Goal: Transaction & Acquisition: Purchase product/service

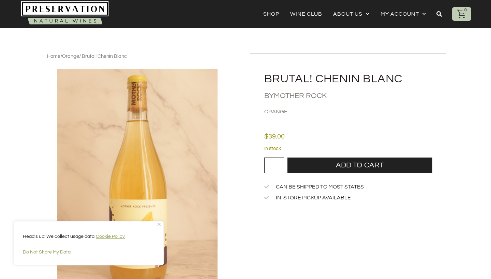
click at [158, 226] on img "Close" at bounding box center [158, 224] width 3 height 3
click at [158, 226] on img "1 of 1" at bounding box center [137, 181] width 160 height 224
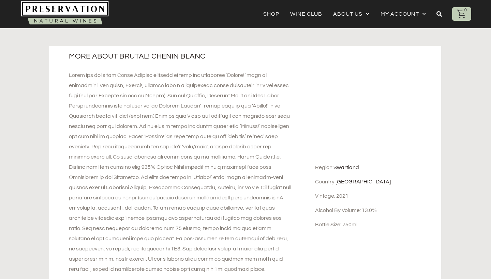
scroll to position [309, 0]
drag, startPoint x: 365, startPoint y: 168, endPoint x: 335, endPoint y: 169, distance: 30.0
click at [335, 169] on div "Region: [GEOGRAPHIC_DATA]" at bounding box center [376, 167] width 122 height 7
copy div "Swartland"
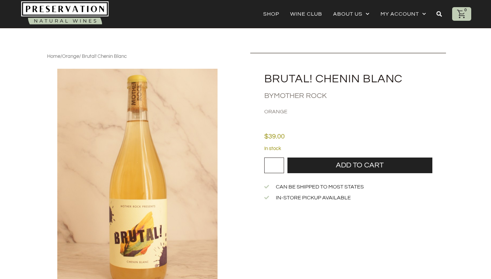
scroll to position [0, 0]
click at [140, 201] on img "1 of 1" at bounding box center [137, 181] width 160 height 224
click at [284, 82] on h2 "Brutal! Chenin Blanc" at bounding box center [355, 79] width 182 height 12
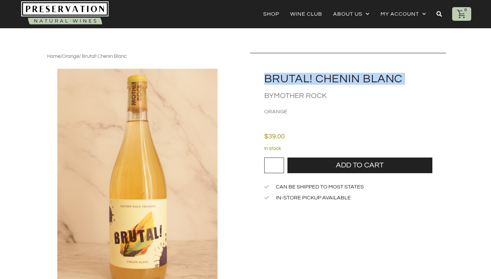
copy div "Brutal! Chenin Blanc"
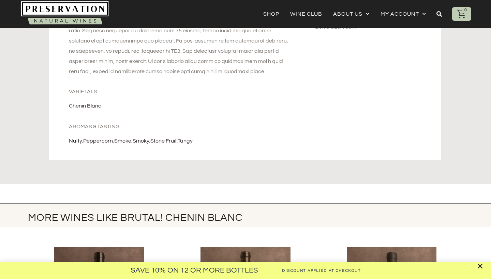
scroll to position [507, 0]
click at [101, 142] on div "Save 10% on 12 or more Bottles Discount Applied at Checkout" at bounding box center [245, 139] width 491 height 279
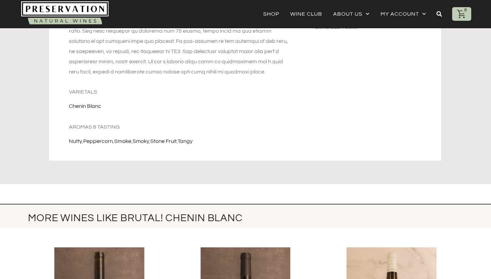
click at [101, 142] on div "Save 10% on 12 or more Bottles Discount Applied at Checkout" at bounding box center [245, 139] width 491 height 279
drag, startPoint x: 67, startPoint y: 104, endPoint x: 118, endPoint y: 109, distance: 50.4
click at [118, 109] on div "More about Brutal! Chenin Blanc Varietals Chenin Blanc Aromas & Tasting nutty ,…" at bounding box center [180, 4] width 262 height 312
copy link "Chenin Blanc"
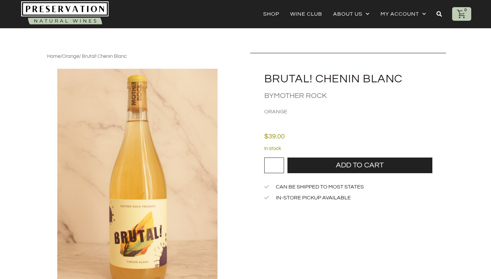
scroll to position [0, 0]
